Goal: Task Accomplishment & Management: Manage account settings

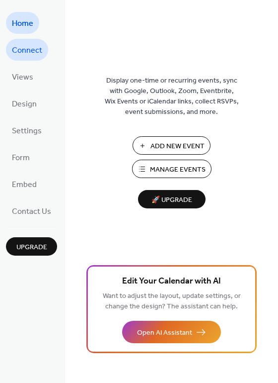
click at [35, 49] on span "Connect" at bounding box center [27, 51] width 30 height 16
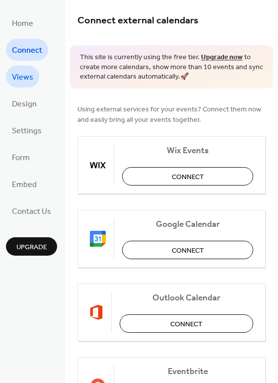
click at [32, 80] on link "Views" at bounding box center [22, 77] width 33 height 22
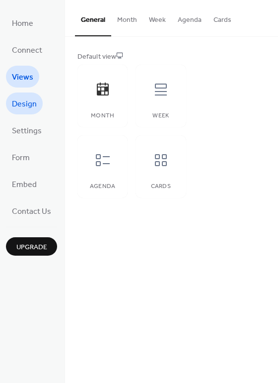
click at [30, 106] on span "Design" at bounding box center [24, 104] width 25 height 16
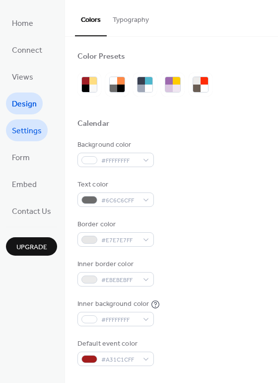
click at [30, 121] on link "Settings" at bounding box center [27, 130] width 42 height 22
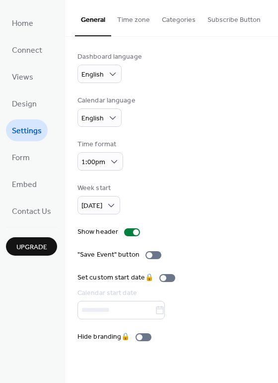
click at [28, 146] on li "Form" at bounding box center [21, 157] width 30 height 22
click at [28, 155] on span "Form" at bounding box center [21, 158] width 18 height 16
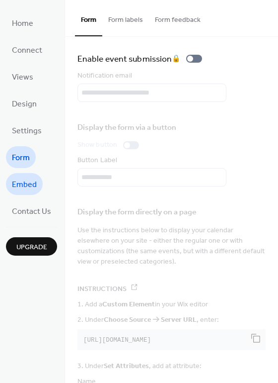
click at [32, 185] on span "Embed" at bounding box center [24, 185] width 25 height 16
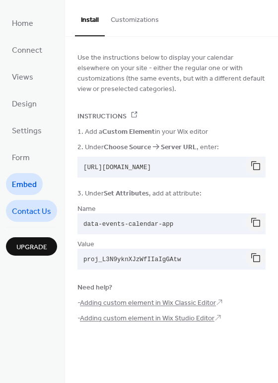
click at [35, 213] on span "Contact Us" at bounding box center [31, 212] width 39 height 16
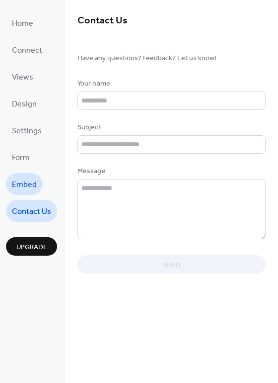
click at [30, 186] on span "Embed" at bounding box center [24, 185] width 25 height 16
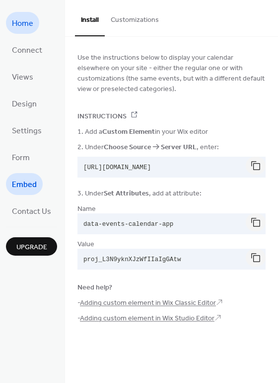
click at [36, 25] on link "Home" at bounding box center [22, 23] width 33 height 22
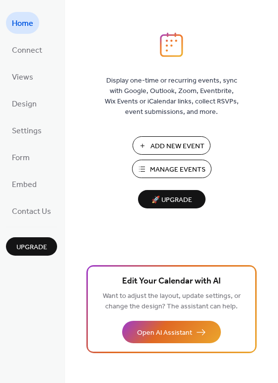
click at [181, 167] on span "Manage Events" at bounding box center [178, 169] width 56 height 10
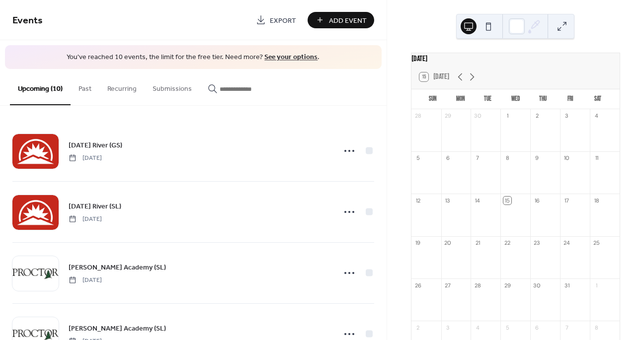
click at [296, 20] on span "Export" at bounding box center [283, 20] width 26 height 10
click at [634, 58] on div "October 2025 15 Today Sun Mon Tue Wed Thu Fri Sat 28 29 30 1 2 3 4 5 6 7 8 9 10…" at bounding box center [515, 170] width 257 height 340
click at [633, 58] on div "October 2025 15 Today Sun Mon Tue Wed Thu Fri Sat 28 29 30 1 2 3 4 5 6 7 8 9 10…" at bounding box center [515, 170] width 257 height 340
